Goal: Task Accomplishment & Management: Complete application form

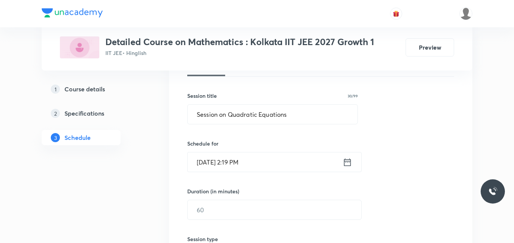
click at [348, 165] on icon at bounding box center [347, 162] width 9 height 11
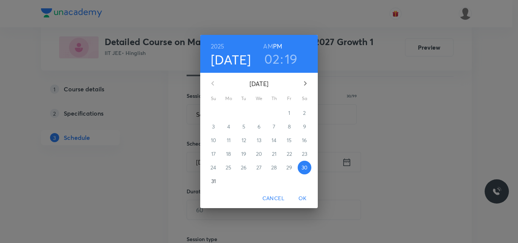
click at [305, 83] on icon "button" at bounding box center [305, 83] width 3 height 5
click at [242, 115] on p "2" at bounding box center [243, 113] width 3 height 8
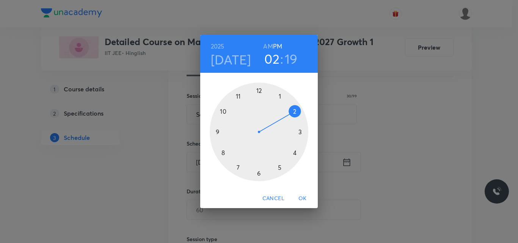
click at [279, 167] on div at bounding box center [259, 132] width 99 height 99
click at [259, 174] on div at bounding box center [259, 132] width 99 height 99
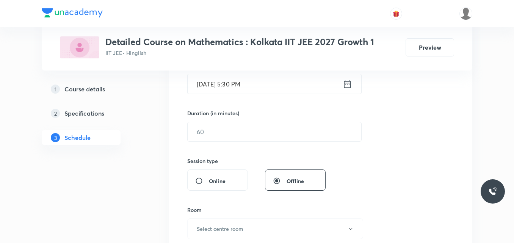
scroll to position [202, 0]
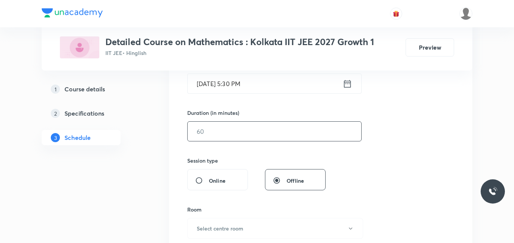
click at [223, 135] on input "text" at bounding box center [275, 131] width 174 height 19
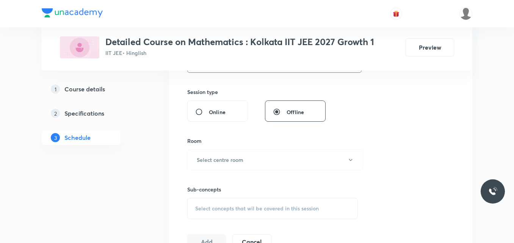
scroll to position [272, 0]
type input "75"
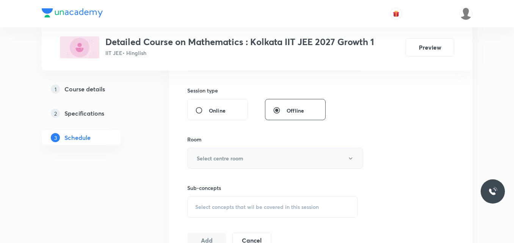
click at [217, 159] on h6 "Select centre room" at bounding box center [220, 158] width 47 height 8
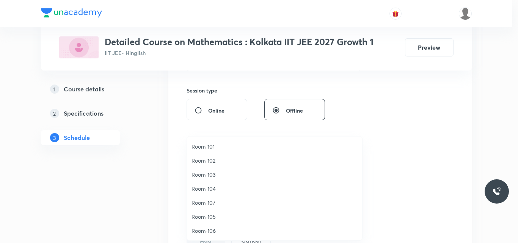
click at [215, 147] on span "Room-101" at bounding box center [275, 147] width 166 height 8
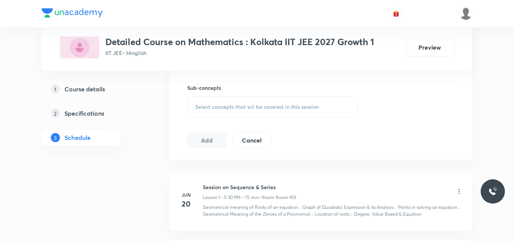
scroll to position [373, 0]
click at [228, 101] on div "Select concepts that wil be covered in this session" at bounding box center [272, 105] width 171 height 21
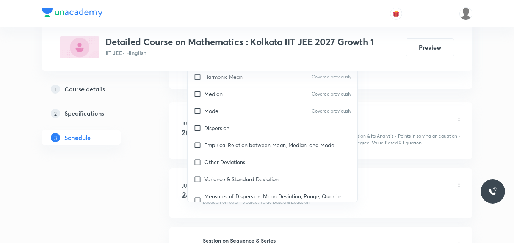
scroll to position [2161, 0]
click at [245, 141] on div "Empirical Relation between Mean, Median, and Mode" at bounding box center [273, 144] width 170 height 17
checkbox input "true"
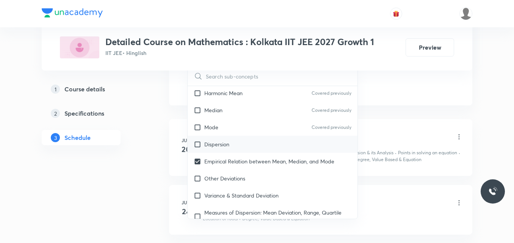
click at [232, 136] on div "Dispersion" at bounding box center [273, 144] width 170 height 17
checkbox input "true"
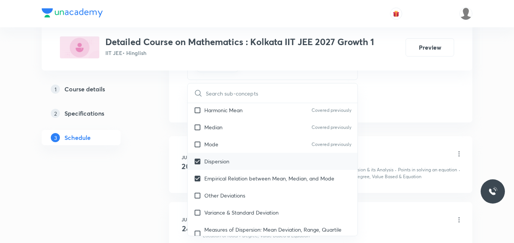
click at [232, 136] on div "Mode Covered previously" at bounding box center [273, 144] width 170 height 17
checkbox input "true"
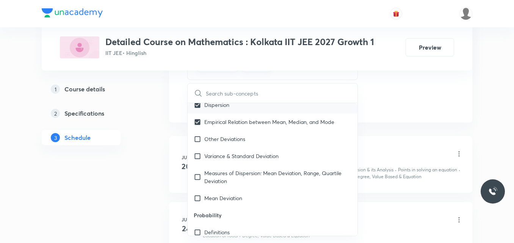
click at [232, 136] on div "Other Deviations" at bounding box center [273, 138] width 170 height 17
checkbox input "true"
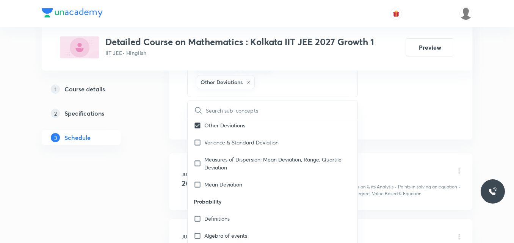
scroll to position [2249, 0]
click at [232, 138] on p "Variance & Standard Deviation" at bounding box center [241, 142] width 74 height 8
checkbox input "true"
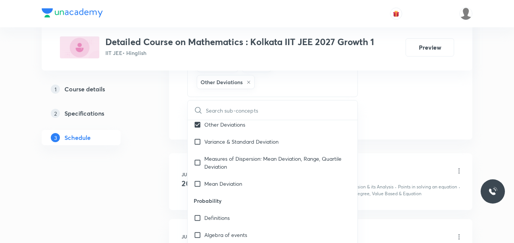
checkbox input "true"
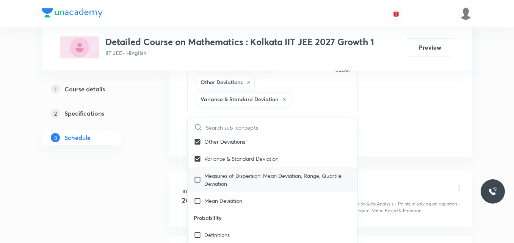
click at [232, 172] on p "Measures of Dispersion: Mean Deviation, Range, Quartile Deviation" at bounding box center [277, 180] width 147 height 16
checkbox input "true"
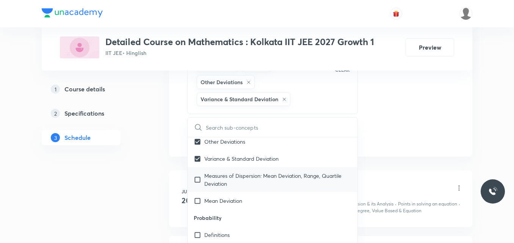
checkbox input "true"
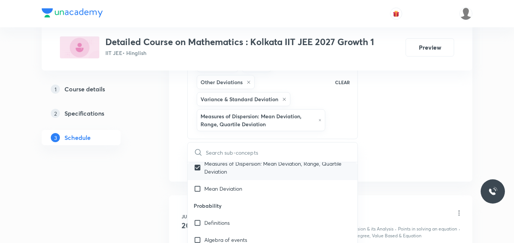
scroll to position [2288, 0]
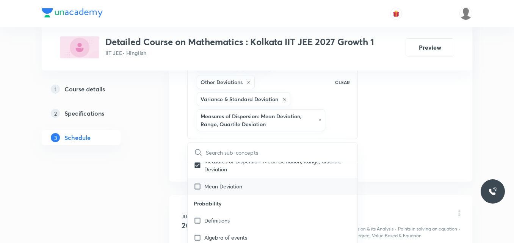
click at [228, 184] on div "Mean Deviation" at bounding box center [273, 186] width 170 height 17
checkbox input "true"
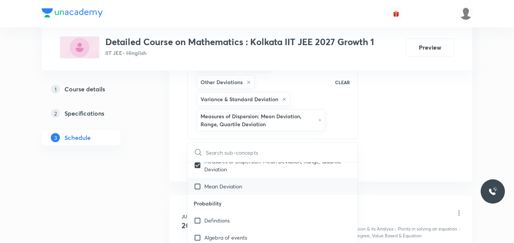
checkbox input "true"
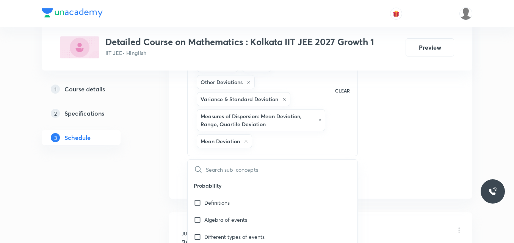
scroll to position [2324, 0]
click at [225, 198] on p "Definitions" at bounding box center [216, 202] width 25 height 8
checkbox input "true"
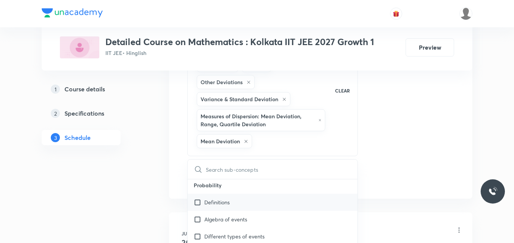
checkbox input "true"
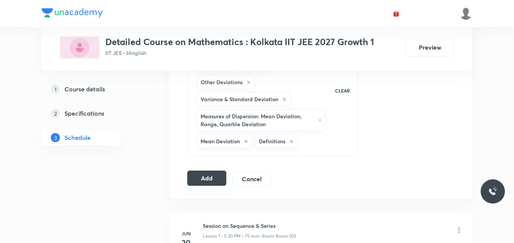
click at [204, 179] on button "Add" at bounding box center [206, 178] width 39 height 15
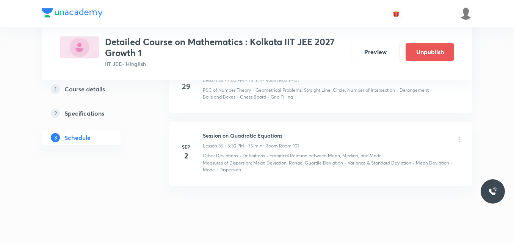
scroll to position [2286, 0]
drag, startPoint x: 203, startPoint y: 129, endPoint x: 294, endPoint y: 123, distance: 91.2
click at [294, 123] on li "[DATE] Session on Quadratic Equations Lesson 36 • 5:30 PM • 75 min • Room Room-…" at bounding box center [320, 154] width 303 height 64
copy h6 "Session on Quadratic Equations"
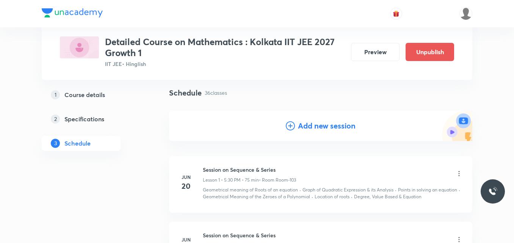
scroll to position [0, 0]
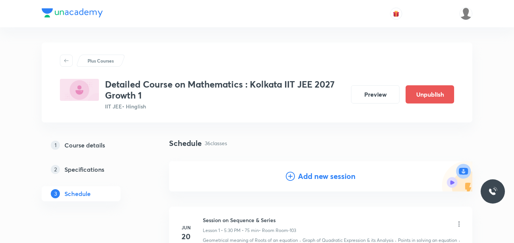
click at [292, 179] on icon at bounding box center [290, 176] width 9 height 9
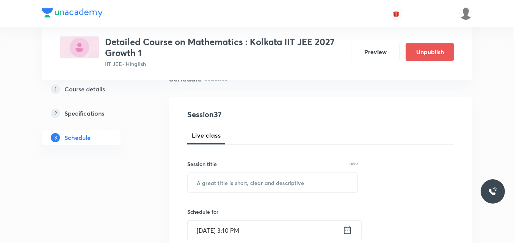
scroll to position [68, 0]
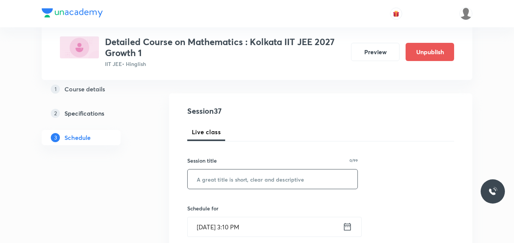
click at [214, 180] on input "text" at bounding box center [273, 179] width 170 height 19
paste input "Session on Quadratic Equations"
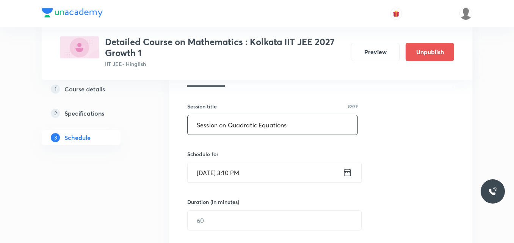
scroll to position [123, 0]
type input "Session on Quadratic Equations"
click at [349, 173] on icon at bounding box center [347, 172] width 9 height 11
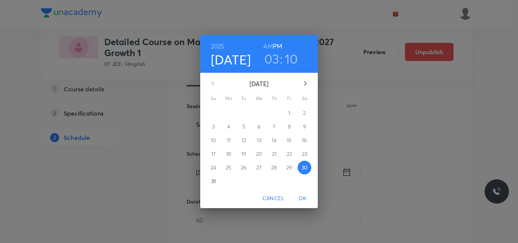
click at [306, 89] on button "button" at bounding box center [305, 83] width 18 height 18
click at [258, 114] on p "3" at bounding box center [259, 113] width 3 height 8
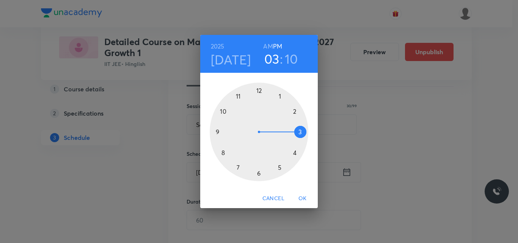
click at [280, 169] on div at bounding box center [259, 132] width 99 height 99
click at [257, 172] on div at bounding box center [259, 132] width 99 height 99
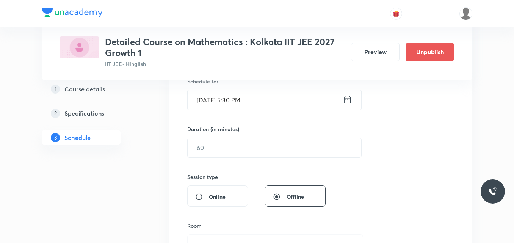
scroll to position [195, 0]
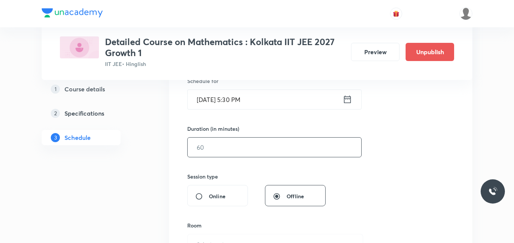
click at [217, 148] on input "text" at bounding box center [275, 147] width 174 height 19
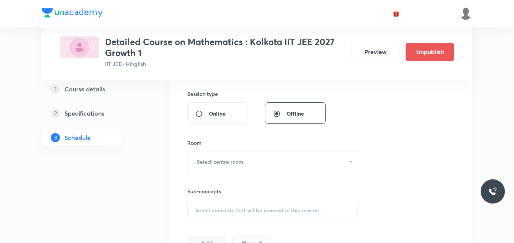
scroll to position [283, 0]
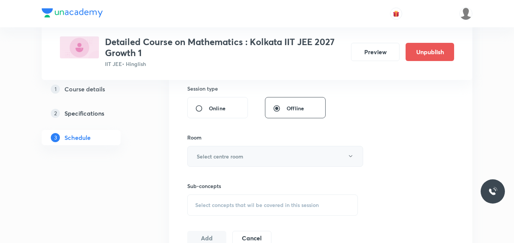
type input "75"
click at [214, 160] on h6 "Select centre room" at bounding box center [220, 156] width 47 height 8
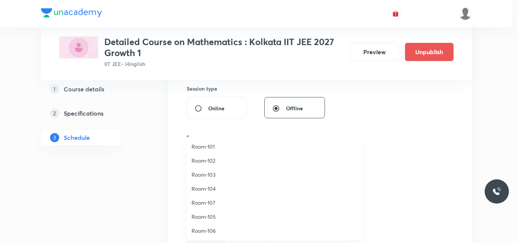
click at [209, 146] on span "Room-101" at bounding box center [275, 147] width 166 height 8
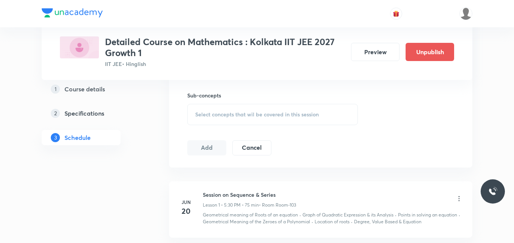
scroll to position [374, 0]
click at [226, 115] on span "Select concepts that wil be covered in this session" at bounding box center [257, 114] width 124 height 6
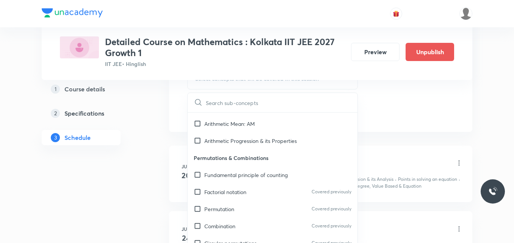
scroll to position [1660, 0]
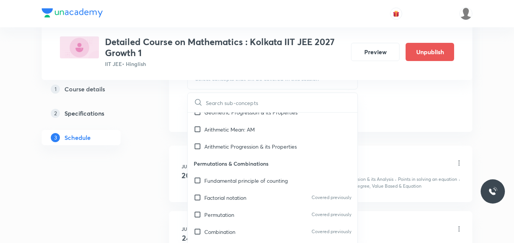
click at [243, 177] on div "Fundamental principle of counting" at bounding box center [273, 180] width 170 height 17
checkbox input "true"
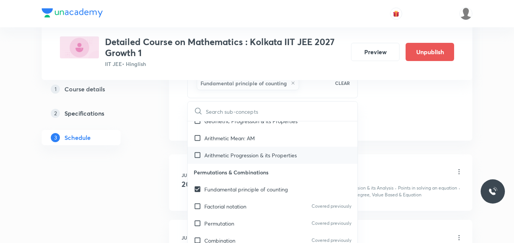
click at [260, 151] on p "Arithmetic Progression & its Properties" at bounding box center [250, 155] width 93 height 8
checkbox input "true"
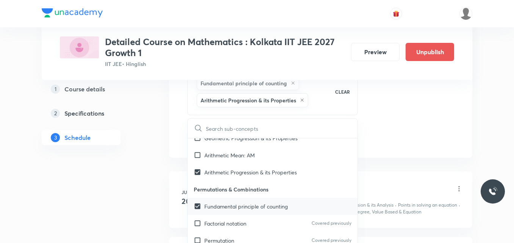
scroll to position [1626, 0]
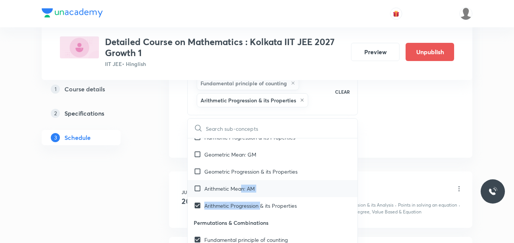
drag, startPoint x: 260, startPoint y: 195, endPoint x: 243, endPoint y: 181, distance: 22.2
click at [243, 185] on p "Arithmetic Mean: AM" at bounding box center [229, 189] width 50 height 8
checkbox input "true"
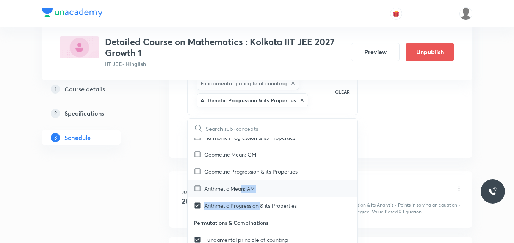
checkbox input "true"
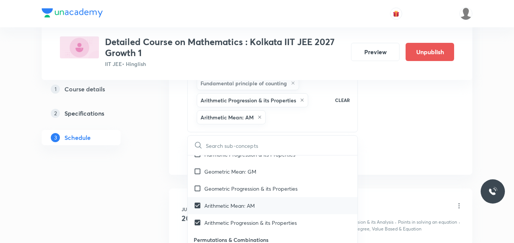
click at [243, 185] on p "Geometric Progression & its Properties" at bounding box center [250, 189] width 93 height 8
checkbox input "true"
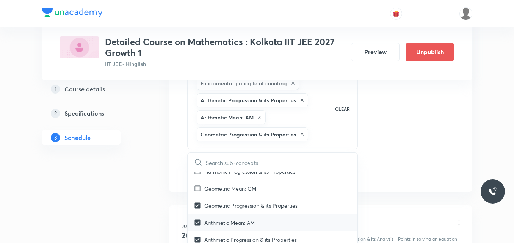
click at [243, 185] on p "Geometric Mean: GM" at bounding box center [230, 189] width 52 height 8
checkbox input "true"
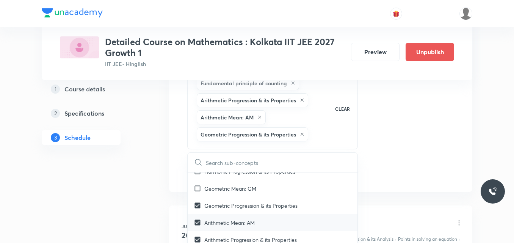
checkbox input "true"
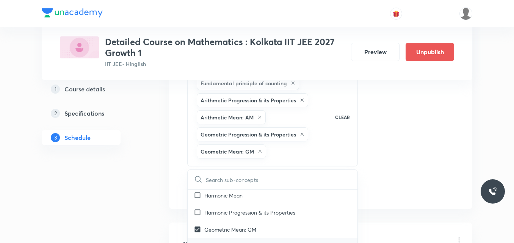
scroll to position [1602, 0]
click at [247, 209] on p "Harmonic Progression & its Properties" at bounding box center [249, 213] width 91 height 8
checkbox input "true"
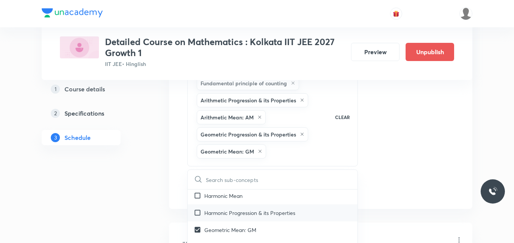
checkbox input "true"
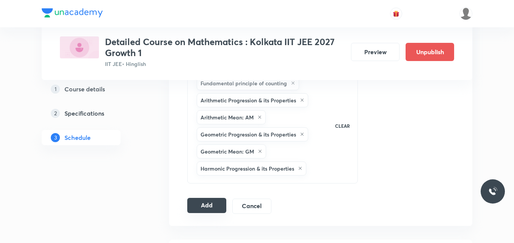
click at [200, 207] on button "Add" at bounding box center [206, 205] width 39 height 15
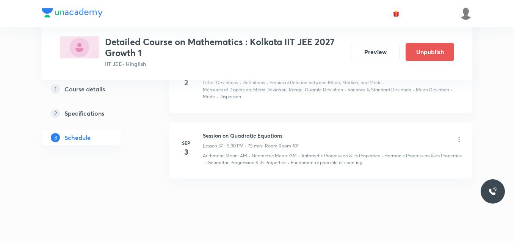
scroll to position [2359, 0]
drag, startPoint x: 203, startPoint y: 128, endPoint x: 294, endPoint y: 125, distance: 91.5
click at [294, 131] on div "[DATE] Session on Quadratic Equations Lesson 37 • 5:30 PM • 75 min • Room Room-…" at bounding box center [321, 148] width 284 height 35
copy h6 "Session on Quadratic Equations"
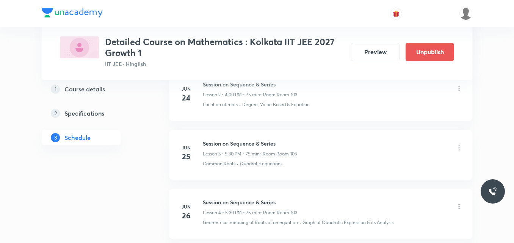
scroll to position [0, 0]
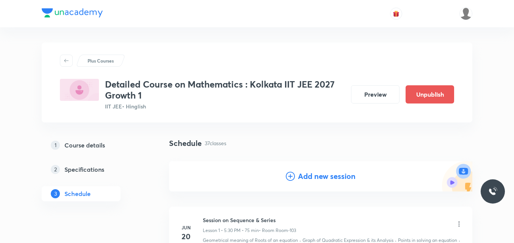
click at [288, 179] on icon at bounding box center [290, 176] width 9 height 9
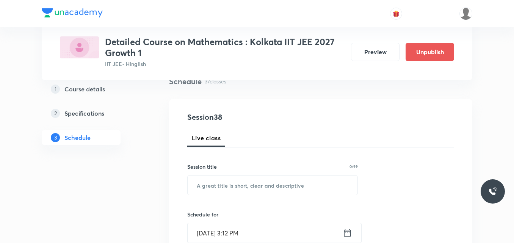
scroll to position [63, 0]
click at [243, 182] on input "text" at bounding box center [273, 184] width 170 height 19
paste input "Session on Quadratic Equations"
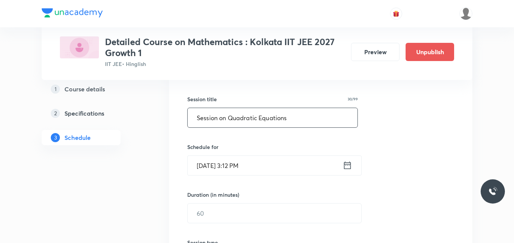
scroll to position [130, 0]
type input "Session on Quadratic Equations"
click at [349, 163] on icon at bounding box center [347, 165] width 9 height 11
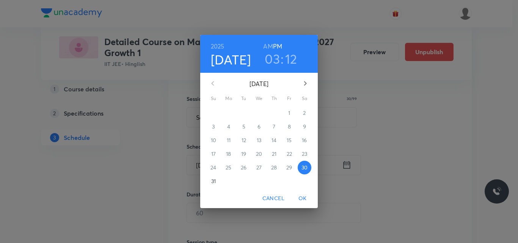
click at [305, 88] on icon "button" at bounding box center [305, 83] width 9 height 9
click at [273, 113] on p "4" at bounding box center [274, 113] width 3 height 8
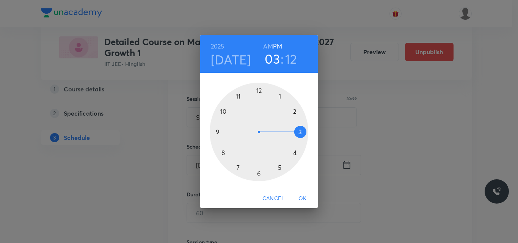
click at [279, 167] on div at bounding box center [259, 132] width 99 height 99
click at [258, 172] on div at bounding box center [259, 132] width 99 height 99
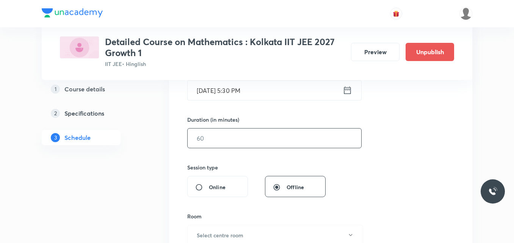
scroll to position [205, 0]
click at [221, 138] on input "text" at bounding box center [275, 137] width 174 height 19
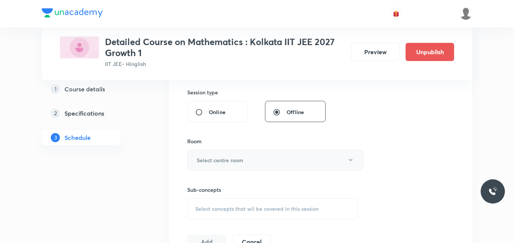
scroll to position [280, 0]
type input "75"
click at [215, 161] on h6 "Select centre room" at bounding box center [220, 160] width 47 height 8
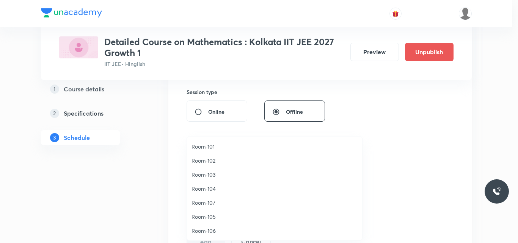
click at [212, 148] on span "Room-101" at bounding box center [275, 147] width 166 height 8
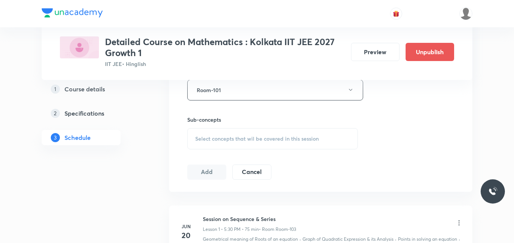
scroll to position [350, 0]
click at [220, 144] on div "Select concepts that wil be covered in this session" at bounding box center [272, 137] width 171 height 21
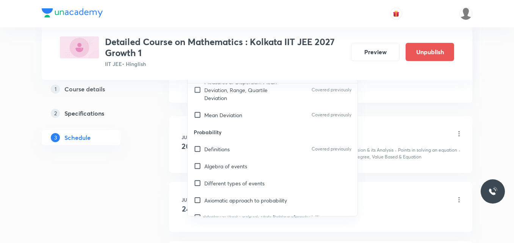
scroll to position [2329, 0]
click at [245, 179] on p "Different types of events" at bounding box center [234, 183] width 60 height 8
checkbox input "true"
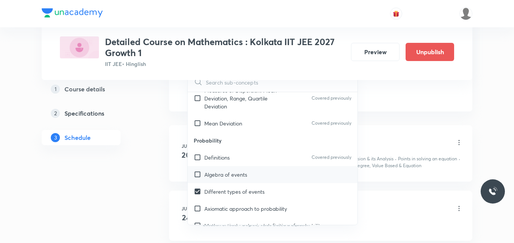
click at [240, 171] on div "Algebra of events" at bounding box center [273, 174] width 170 height 17
checkbox input "true"
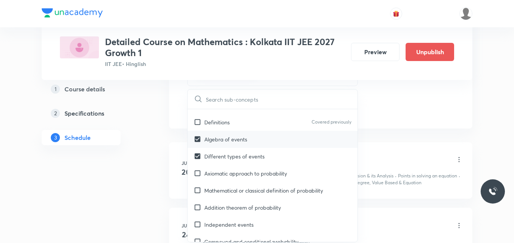
click at [240, 171] on div "Axiomatic approach to probability" at bounding box center [273, 173] width 170 height 17
checkbox input "true"
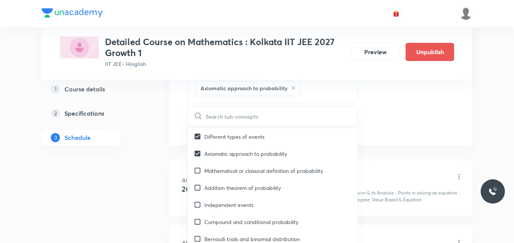
scroll to position [2419, 0]
click at [240, 179] on div "Addition theorem of probability" at bounding box center [273, 187] width 170 height 17
checkbox input "true"
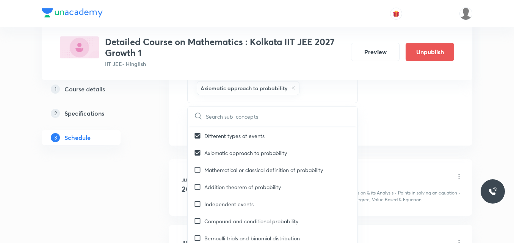
checkbox input "true"
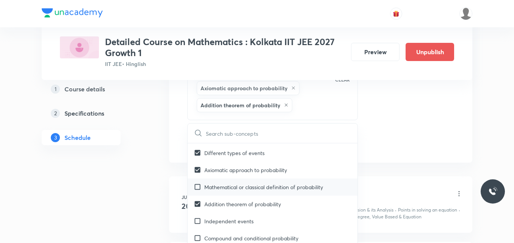
click at [245, 183] on p "Mathematical or classical definition of probability" at bounding box center [263, 187] width 119 height 8
checkbox input "true"
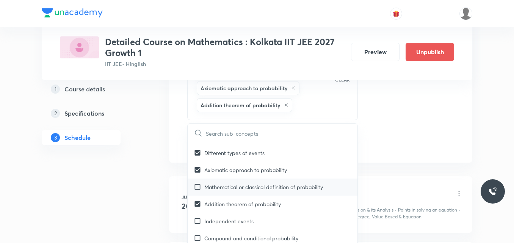
checkbox input "true"
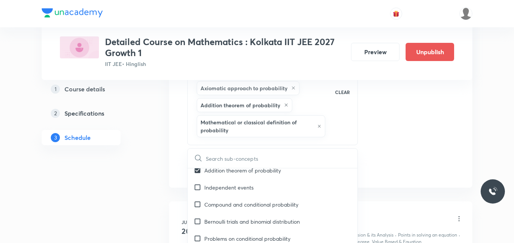
scroll to position [2479, 0]
click at [245, 182] on p "Independent events" at bounding box center [228, 186] width 49 height 8
checkbox input "true"
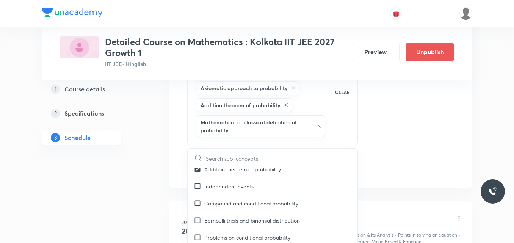
checkbox input "true"
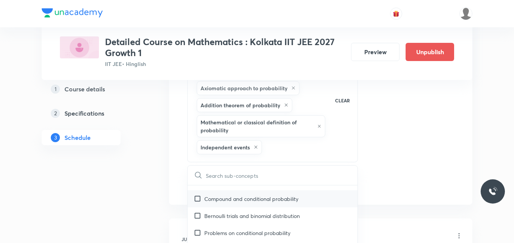
scroll to position [2501, 0]
click at [257, 195] on p "Compound and conditional probability" at bounding box center [251, 199] width 94 height 8
checkbox input "true"
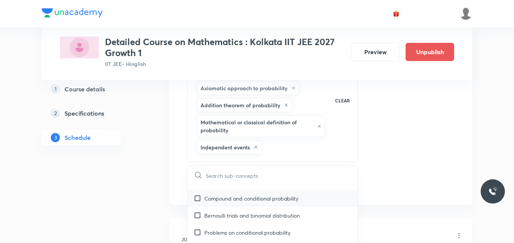
checkbox input "true"
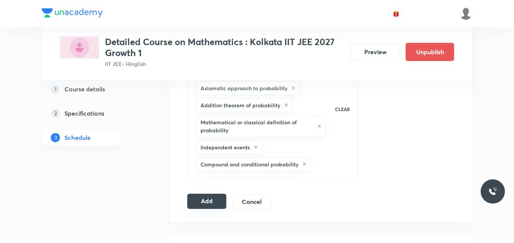
click at [212, 201] on button "Add" at bounding box center [206, 201] width 39 height 15
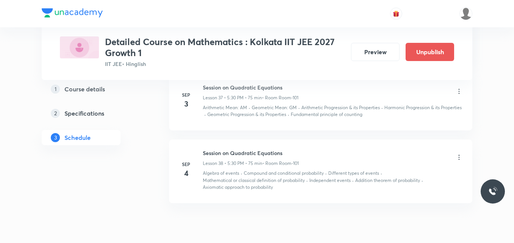
scroll to position [2404, 0]
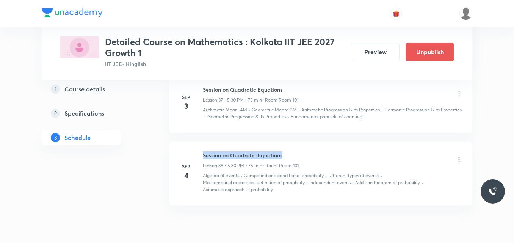
drag, startPoint x: 203, startPoint y: 148, endPoint x: 298, endPoint y: 141, distance: 95.0
click at [298, 142] on li "[DATE] Session on Quadratic Equations Lesson 38 • 5:30 PM • 75 min • Room Room-…" at bounding box center [320, 174] width 303 height 64
copy h6 "Session on Quadratic Equations"
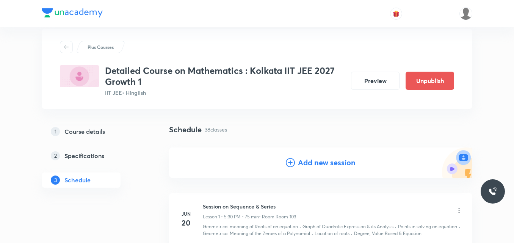
scroll to position [0, 0]
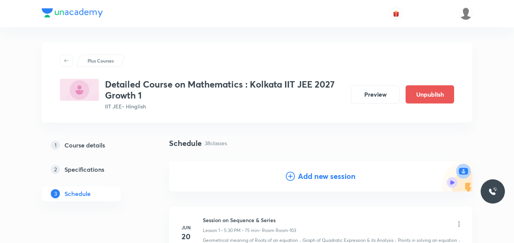
click at [289, 176] on icon at bounding box center [290, 176] width 9 height 9
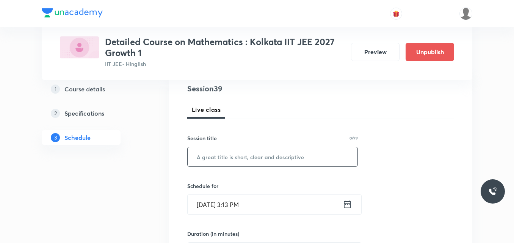
scroll to position [91, 0]
click at [243, 156] on input "text" at bounding box center [273, 156] width 170 height 19
paste input "Session on Quadratic Equations"
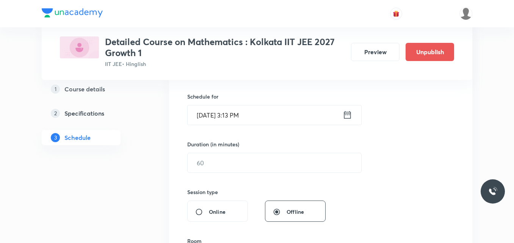
scroll to position [180, 0]
type input "Session on Quadratic Equations"
click at [350, 116] on icon at bounding box center [347, 114] width 9 height 11
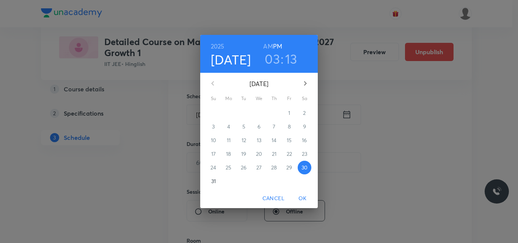
click at [306, 84] on icon "button" at bounding box center [305, 83] width 3 height 5
click at [289, 114] on p "5" at bounding box center [289, 113] width 3 height 8
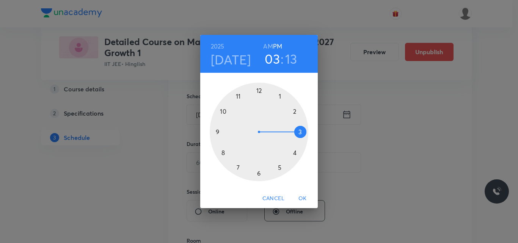
click at [237, 167] on div at bounding box center [259, 132] width 99 height 99
click at [258, 89] on div at bounding box center [259, 132] width 99 height 99
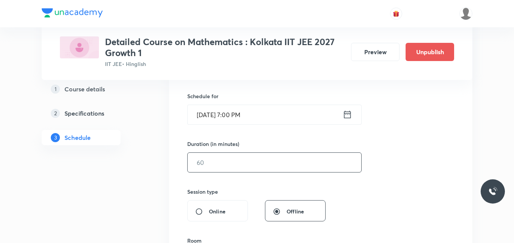
click at [210, 162] on input "text" at bounding box center [275, 162] width 174 height 19
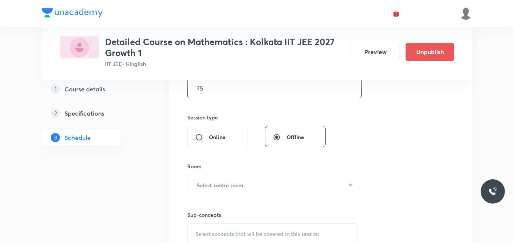
scroll to position [255, 0]
type input "75"
click at [203, 186] on h6 "Select centre room" at bounding box center [220, 185] width 47 height 8
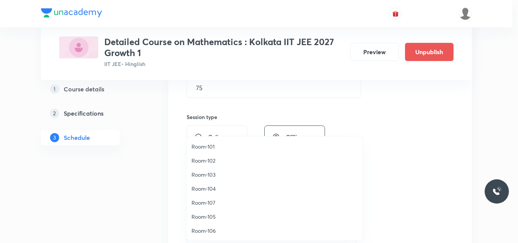
click at [209, 148] on span "Room-101" at bounding box center [275, 147] width 166 height 8
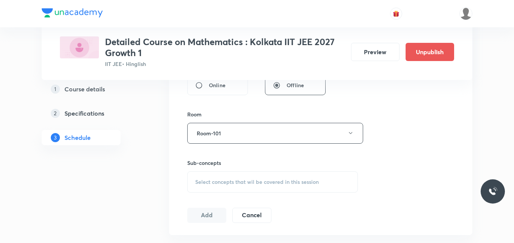
scroll to position [308, 0]
click at [221, 179] on span "Select concepts that wil be covered in this session" at bounding box center [257, 180] width 124 height 6
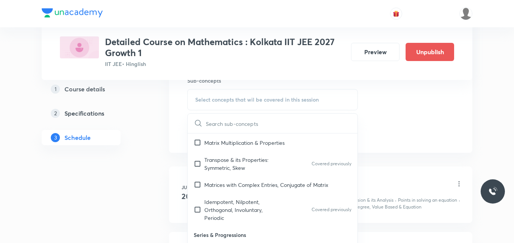
scroll to position [1062, 0]
click at [260, 210] on p "Idempotent, Nilpotent, Orthogonal, Involuntary, Periodic" at bounding box center [242, 210] width 77 height 24
checkbox input "true"
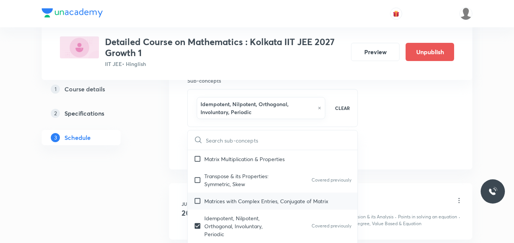
click at [243, 201] on p "Matrices with Complex Entries, Conjugate of Matrix" at bounding box center [266, 201] width 124 height 8
checkbox input "true"
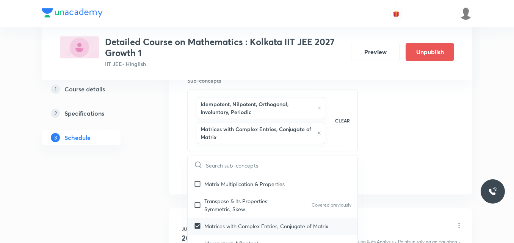
click at [243, 201] on p "Transpose & its Properties: Symmetric, Skew" at bounding box center [242, 205] width 77 height 16
checkbox input "true"
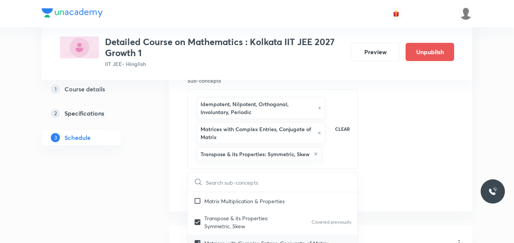
click at [243, 201] on p "Matrix Multiplication & Properties" at bounding box center [244, 201] width 80 height 8
checkbox input "true"
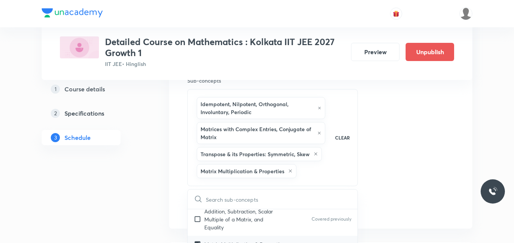
scroll to position [1036, 0]
click at [248, 220] on p "Addition, Subtraction, Scalar Multiple of a Matrix, and Equality" at bounding box center [242, 220] width 77 height 24
checkbox input "true"
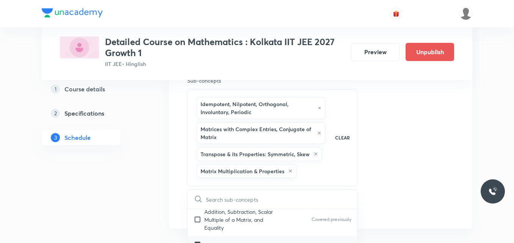
checkbox input "true"
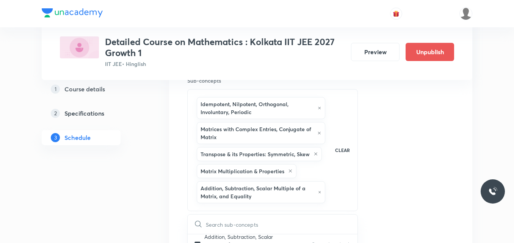
click at [389, 175] on div "Session 39 Live class Session title 30/99 Session on Quadratic Equations ​ Sche…" at bounding box center [320, 13] width 267 height 457
click at [204, 232] on button "Add" at bounding box center [206, 233] width 39 height 15
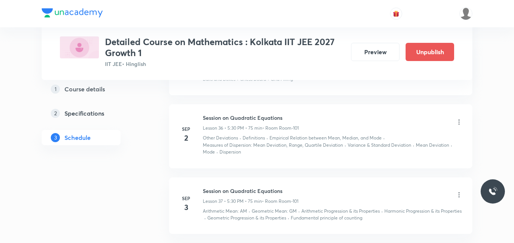
scroll to position [2303, 0]
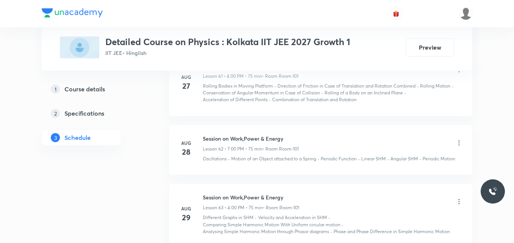
scroll to position [4272, 0]
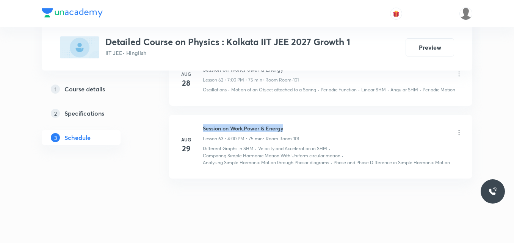
drag, startPoint x: 203, startPoint y: 120, endPoint x: 292, endPoint y: 118, distance: 89.9
click at [292, 124] on div "Aug 29 Session on Work,Power & Energy Lesson 63 • 4:00 PM • 75 min • Room Room-…" at bounding box center [321, 145] width 284 height 42
copy h6 "Session on Work,Power & Energy"
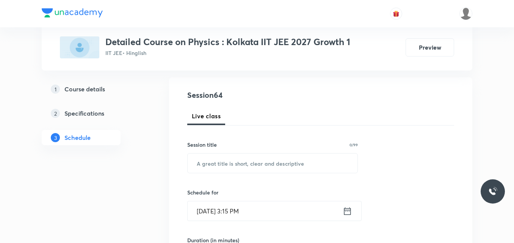
scroll to position [77, 0]
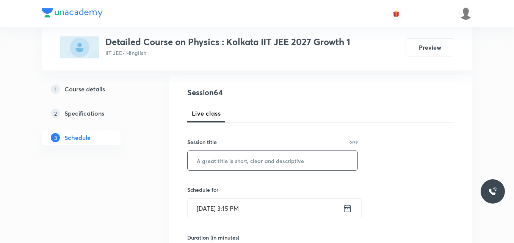
click at [227, 160] on input "text" at bounding box center [273, 160] width 170 height 19
paste input "Session on Work,Power & Energy"
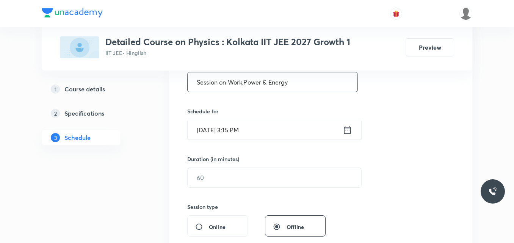
scroll to position [156, 0]
click at [245, 82] on input "Session on Work,Power & Energy" at bounding box center [273, 81] width 170 height 19
type input "Session on Work, Power & Energy"
click at [348, 132] on icon at bounding box center [347, 129] width 9 height 11
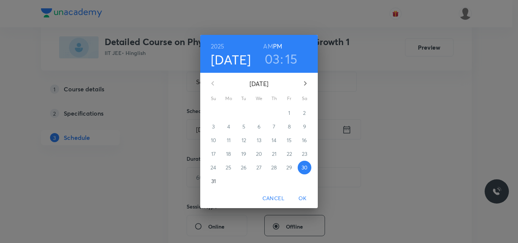
click at [305, 85] on icon "button" at bounding box center [305, 83] width 3 height 5
click at [242, 113] on span "2" at bounding box center [244, 113] width 14 height 8
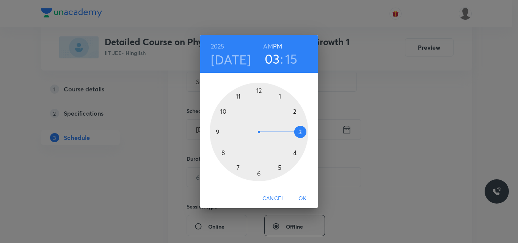
click at [236, 169] on div at bounding box center [259, 132] width 99 height 99
click at [259, 90] on div at bounding box center [259, 132] width 99 height 99
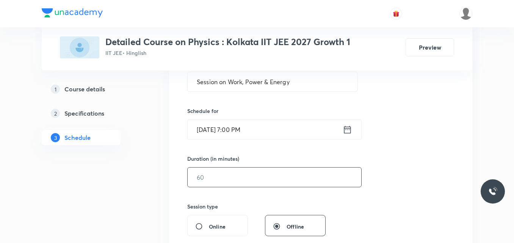
click at [212, 175] on input "text" at bounding box center [275, 177] width 174 height 19
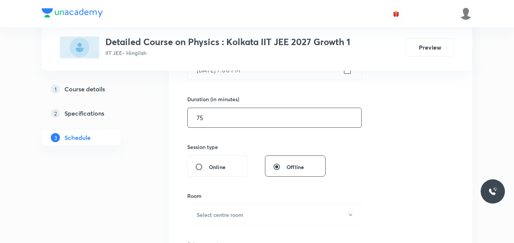
scroll to position [216, 0]
type input "75"
click at [208, 212] on h6 "Select centre room" at bounding box center [220, 214] width 47 height 8
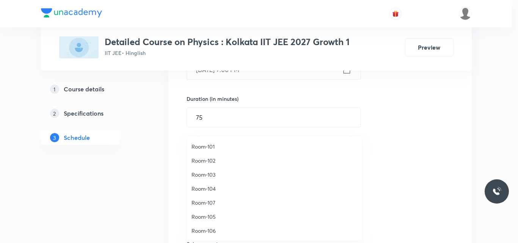
click at [209, 146] on span "Room-101" at bounding box center [275, 147] width 166 height 8
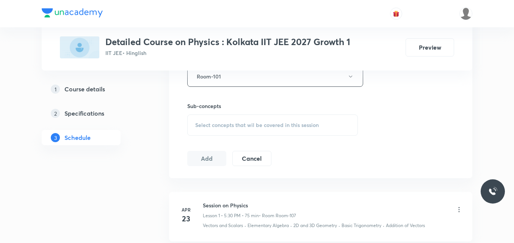
scroll to position [354, 0]
click at [220, 123] on span "Select concepts that wil be covered in this session" at bounding box center [257, 125] width 124 height 6
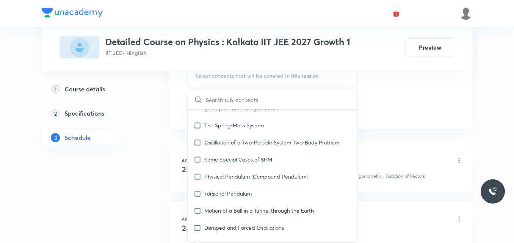
scroll to position [4048, 0]
click at [250, 237] on div "Oscillation of a Liquid Column In u-Tube" at bounding box center [273, 245] width 170 height 17
checkbox input "true"
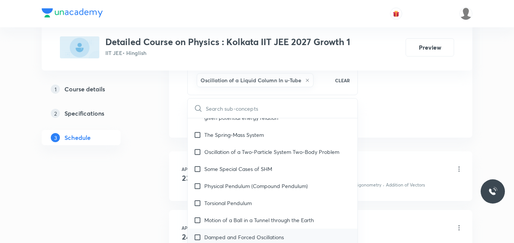
click at [234, 233] on p "Damped and Forced Oscillations" at bounding box center [244, 237] width 80 height 8
checkbox input "true"
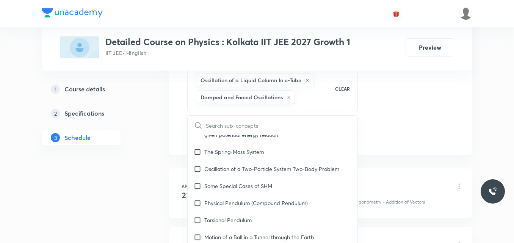
click at [234, 233] on p "Motion of a Ball in a Tunnel through the Earth" at bounding box center [259, 237] width 110 height 8
checkbox input "true"
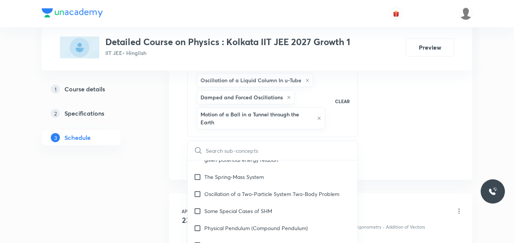
click at [234, 237] on div "Torsional Pendulum" at bounding box center [273, 245] width 170 height 17
checkbox input "true"
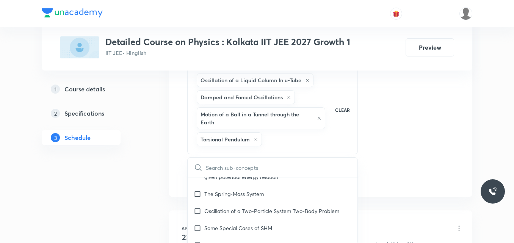
click at [234, 237] on div "Physical Pendulum (Compound Pendulum)" at bounding box center [273, 245] width 170 height 17
checkbox input "true"
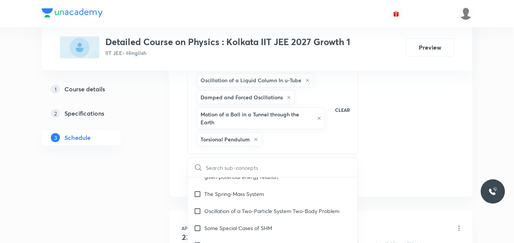
checkbox input "true"
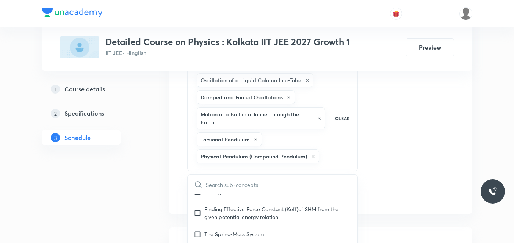
scroll to position [4025, 0]
checkbox input "true"
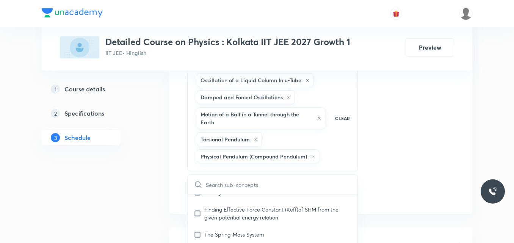
checkbox input "true"
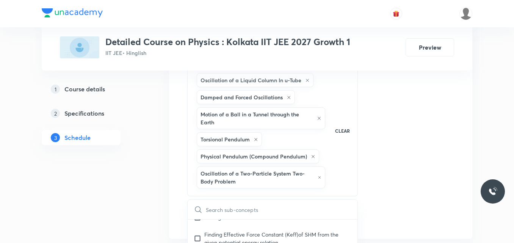
checkbox input "true"
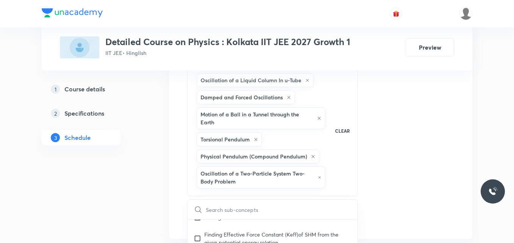
checkbox input "true"
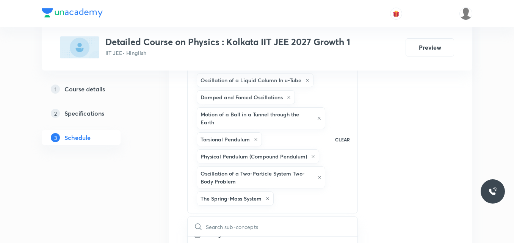
click at [383, 141] on div "Session 64 Live class Session title 31/99 Session on Work, Power & Energy ​ Sch…" at bounding box center [320, 2] width 267 height 483
click at [206, 233] on button "Add" at bounding box center [206, 235] width 39 height 15
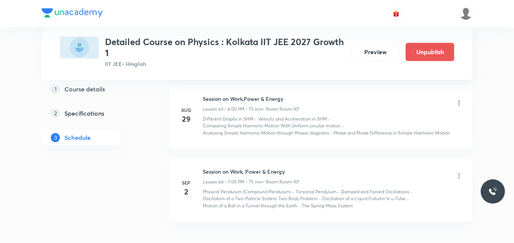
scroll to position [3962, 0]
drag, startPoint x: 204, startPoint y: 165, endPoint x: 287, endPoint y: 160, distance: 83.2
click at [287, 160] on li "Sep 2 Session on Work, Power & Energy Lesson 64 • 7:00 PM • 75 min • Room Room-…" at bounding box center [320, 191] width 303 height 64
copy h6 "Session on Work, Power & Energy"
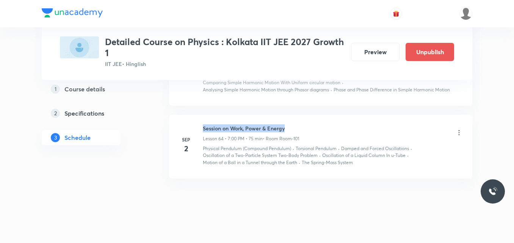
copy h6 "Session on Work, Power & Energy"
